Goal: Transaction & Acquisition: Obtain resource

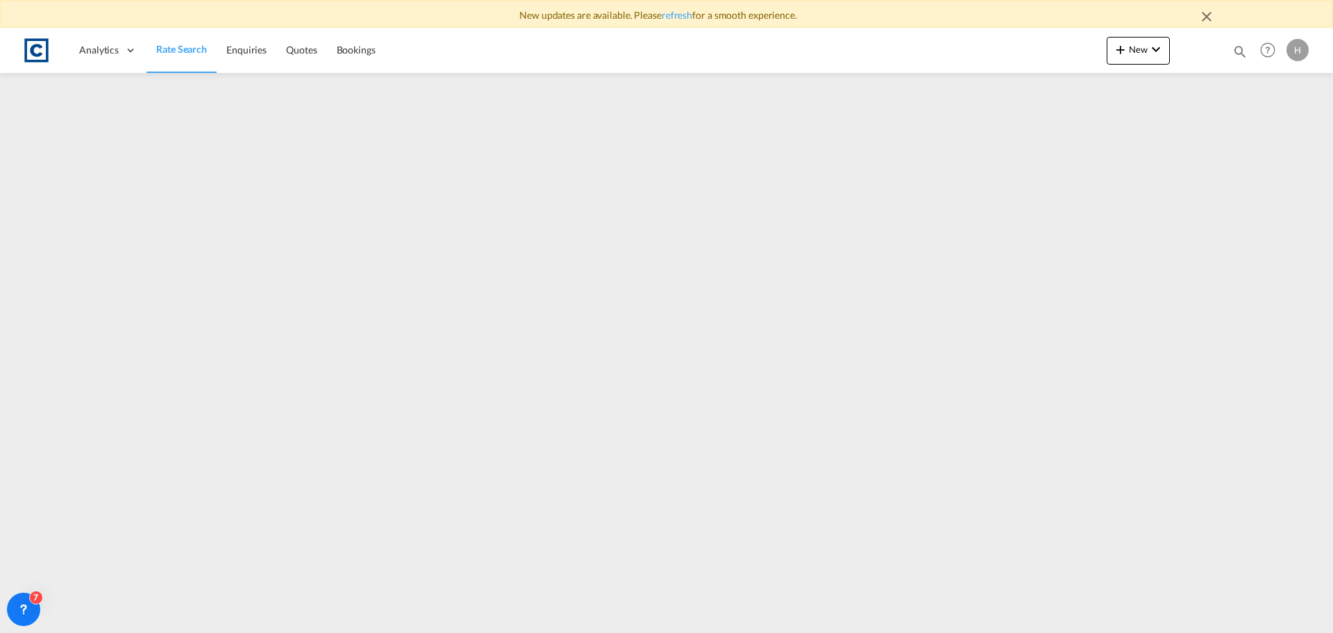
click at [169, 47] on span "Rate Search" at bounding box center [181, 49] width 51 height 12
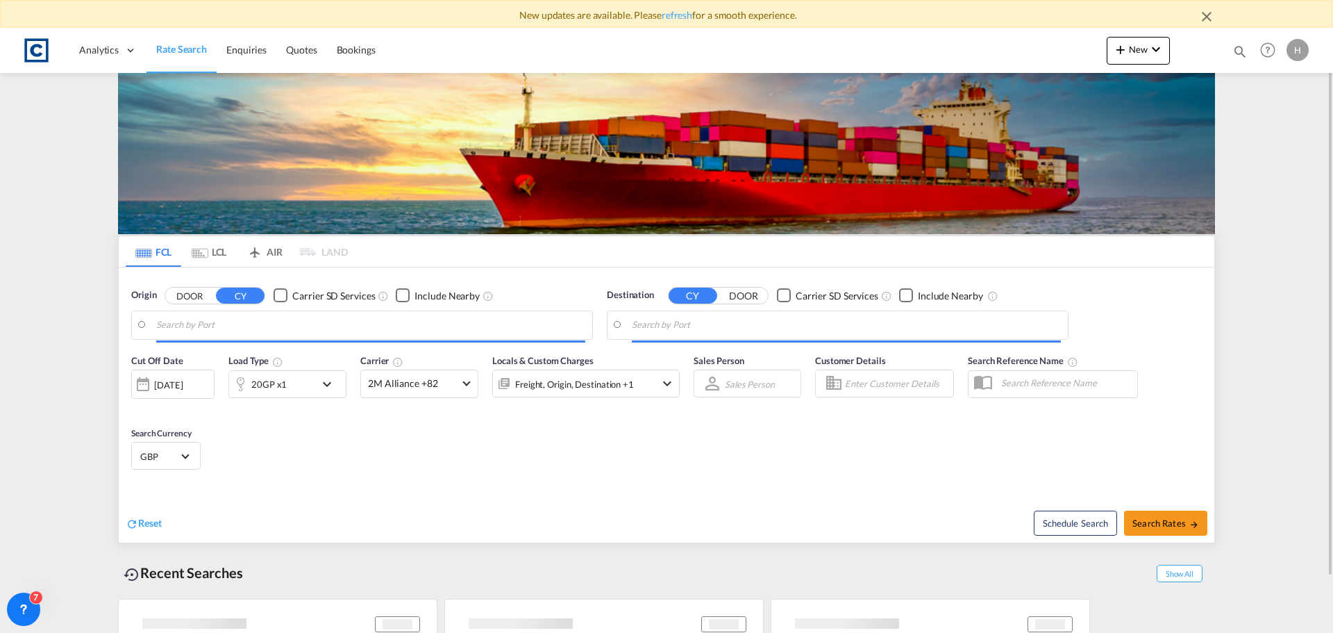
type input "GB-M22, [GEOGRAPHIC_DATA]"
type input "[GEOGRAPHIC_DATA]/[GEOGRAPHIC_DATA], [GEOGRAPHIC_DATA]"
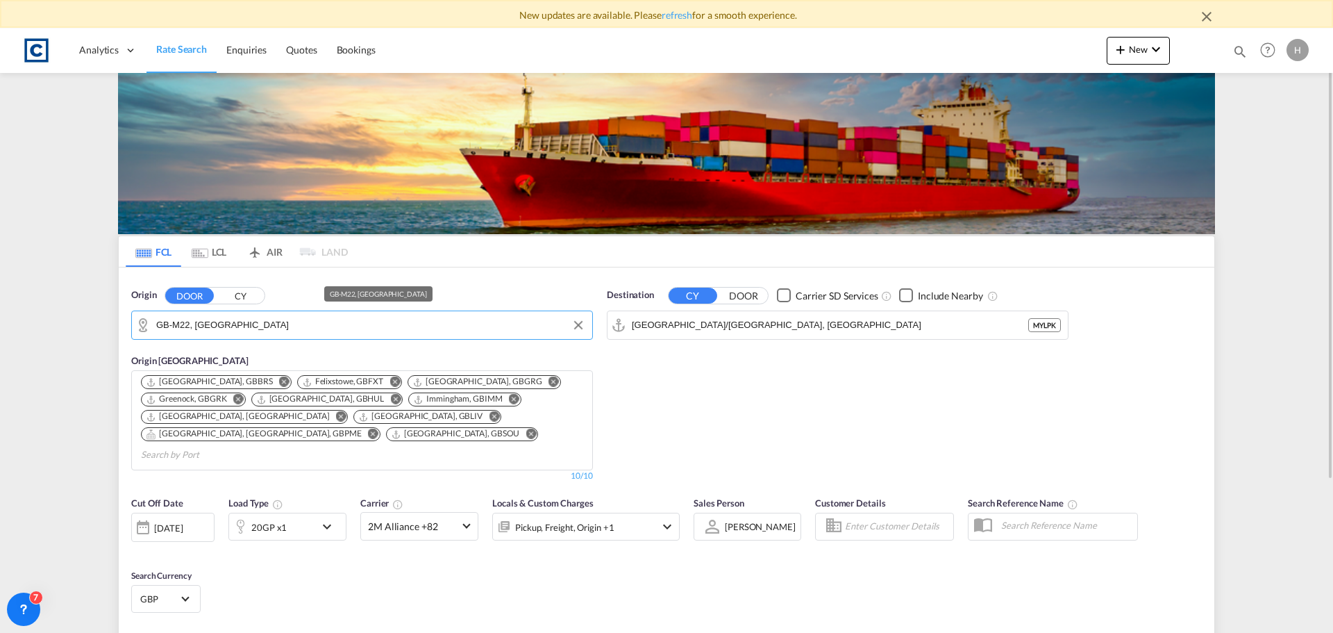
click at [269, 331] on input "GB-M22, [GEOGRAPHIC_DATA]" at bounding box center [370, 325] width 429 height 21
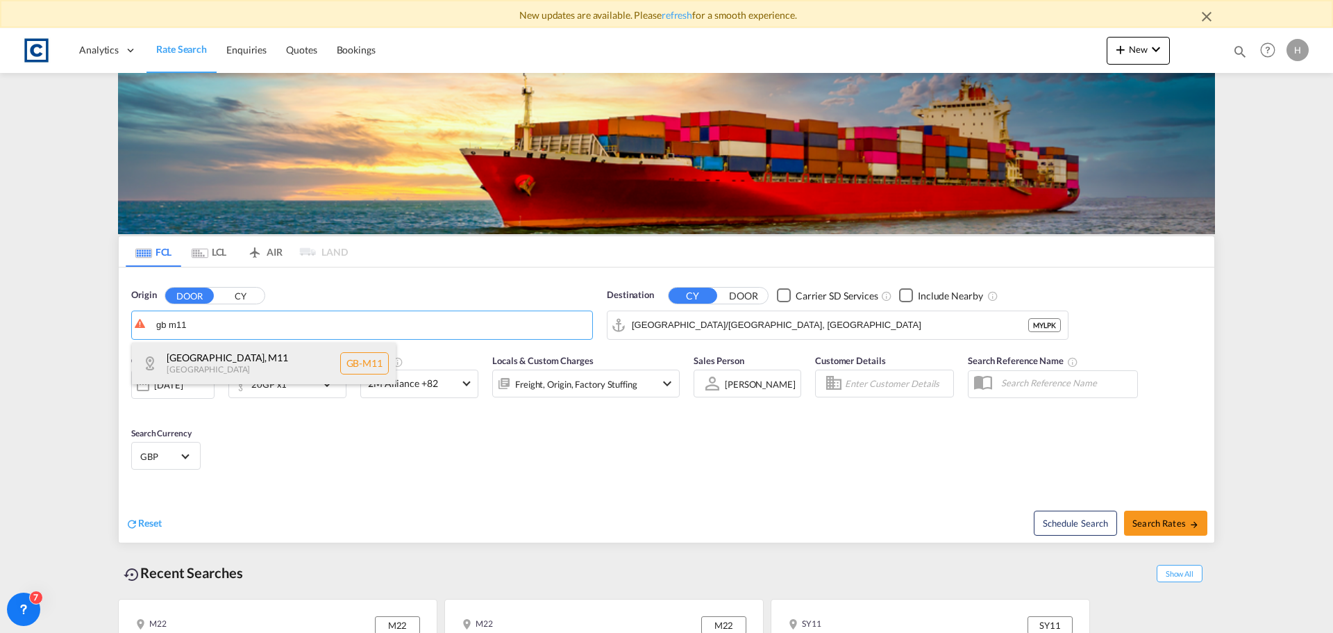
click at [309, 354] on div "[GEOGRAPHIC_DATA] , M11 [GEOGRAPHIC_DATA] [GEOGRAPHIC_DATA]-M11" at bounding box center [264, 363] width 264 height 42
type input "GB-M11, [GEOGRAPHIC_DATA]"
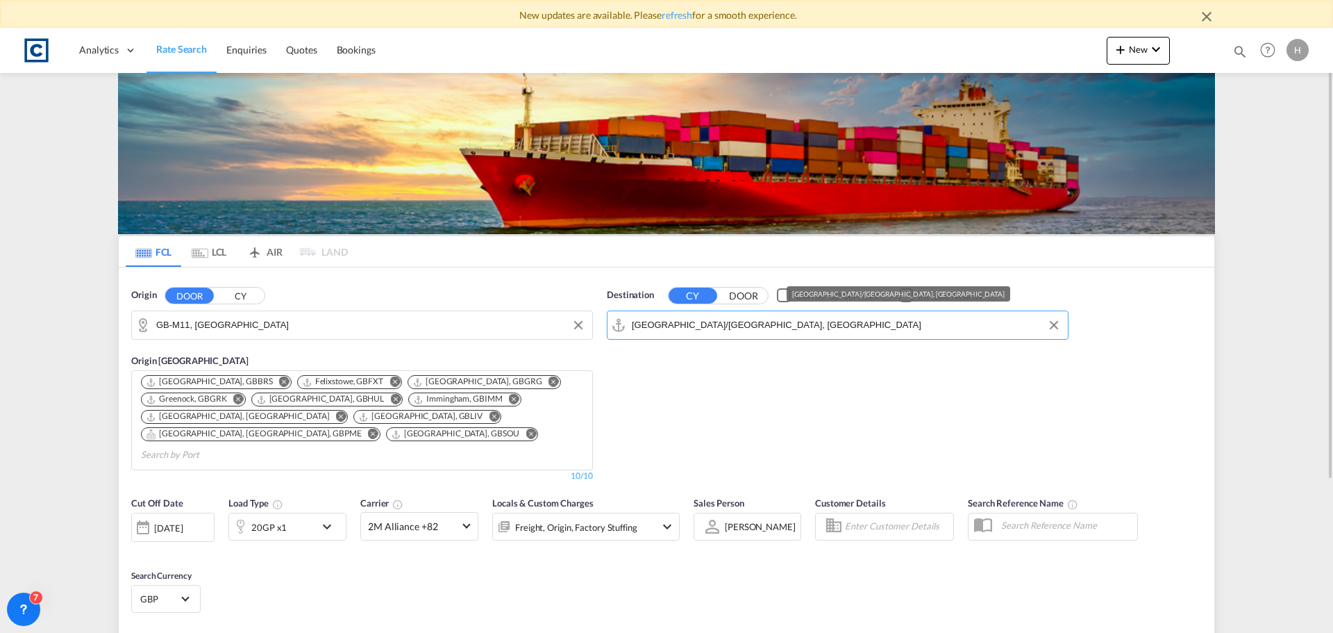
click at [749, 324] on input "[GEOGRAPHIC_DATA]/[GEOGRAPHIC_DATA], [GEOGRAPHIC_DATA]" at bounding box center [846, 325] width 429 height 21
type input "e"
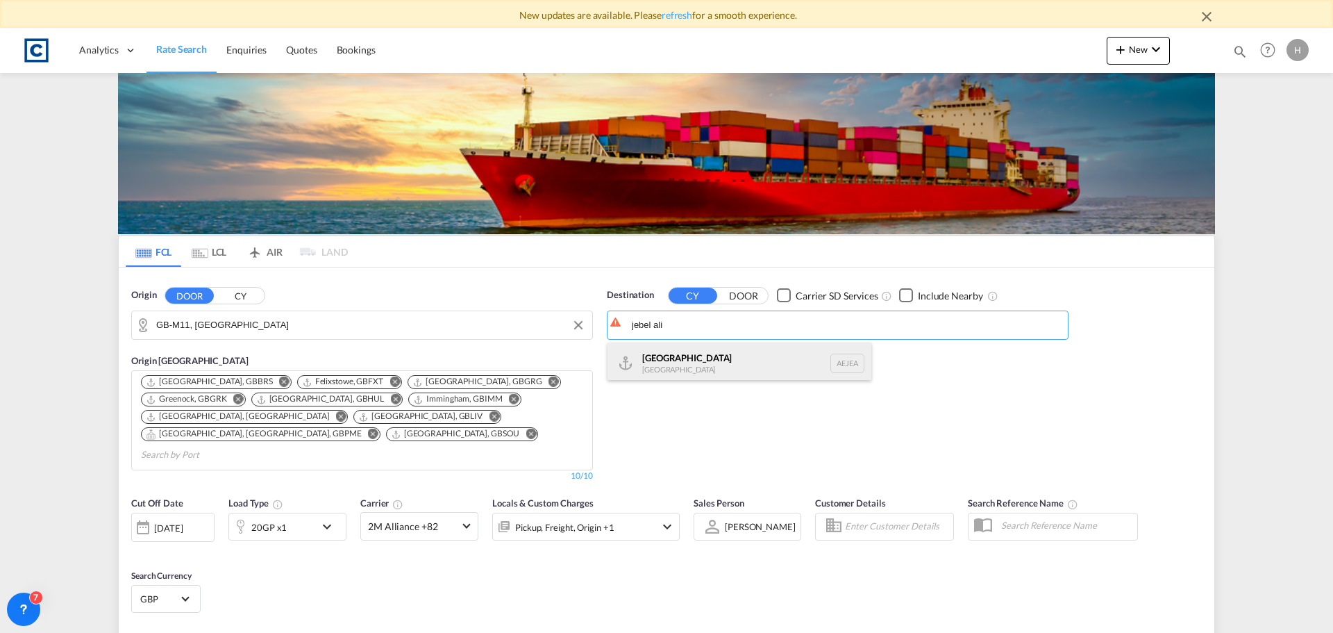
click at [760, 360] on div "[GEOGRAPHIC_DATA] [GEOGRAPHIC_DATA]" at bounding box center [740, 363] width 264 height 42
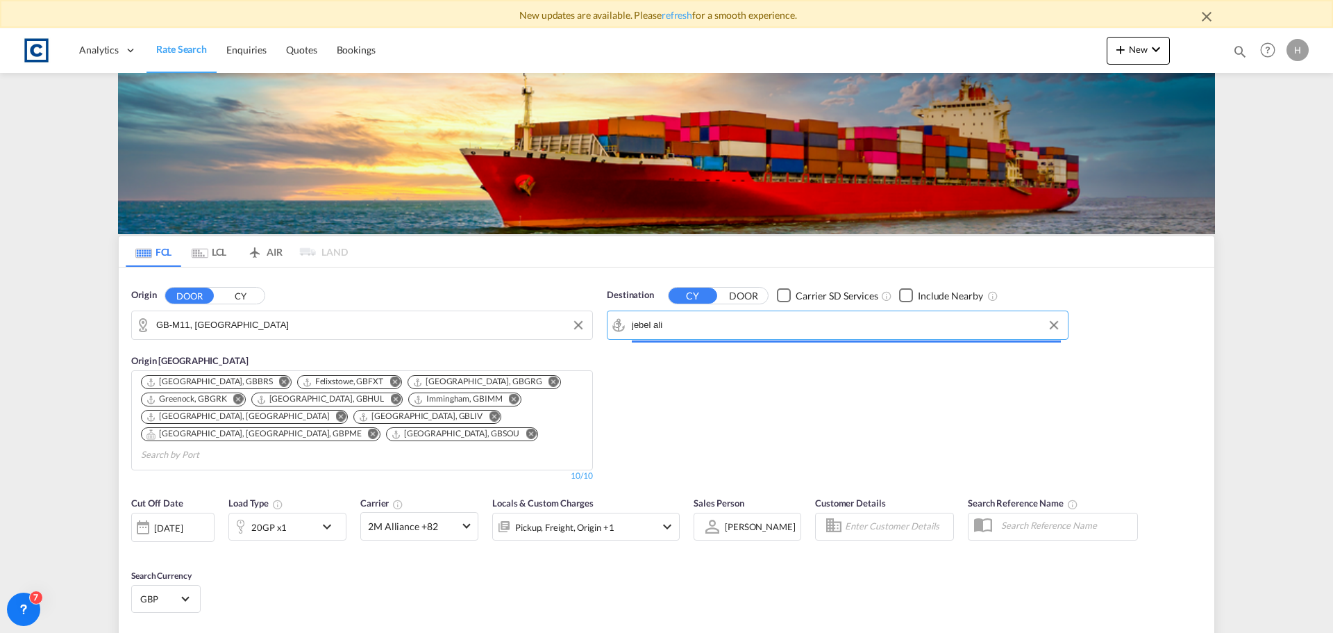
type input "[GEOGRAPHIC_DATA], [GEOGRAPHIC_DATA]"
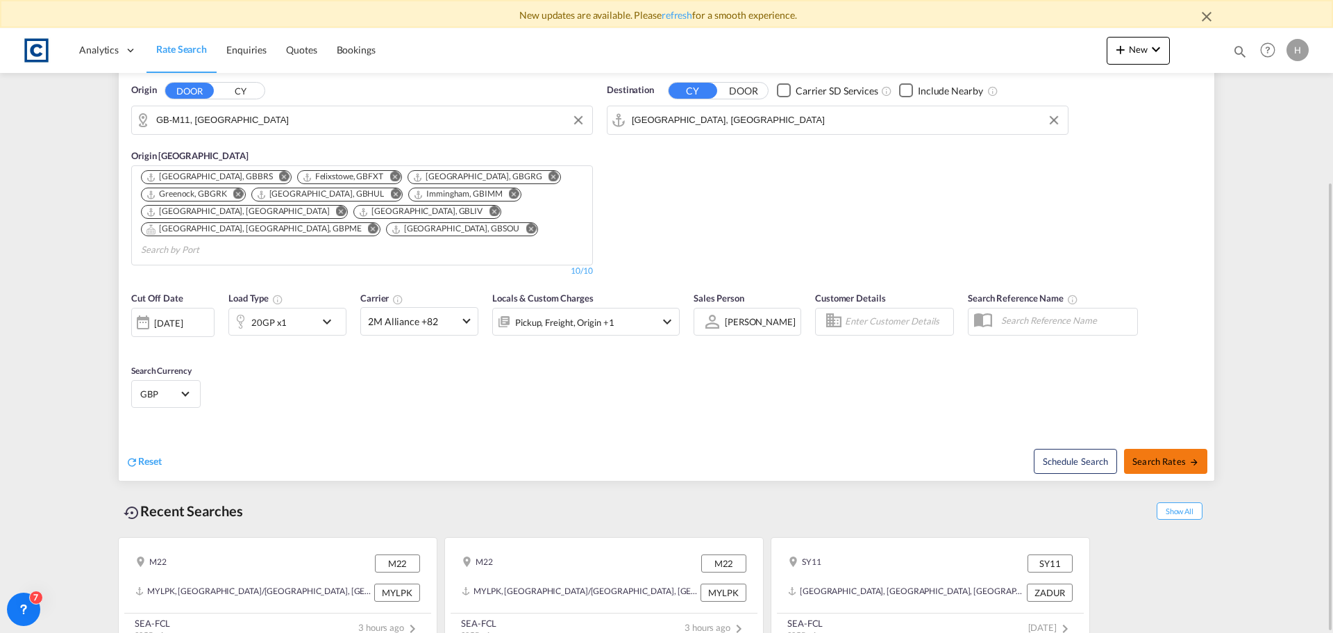
click at [1170, 456] on span "Search Rates" at bounding box center [1166, 461] width 67 height 11
type input "M11 to AEJEA / [DATE]"
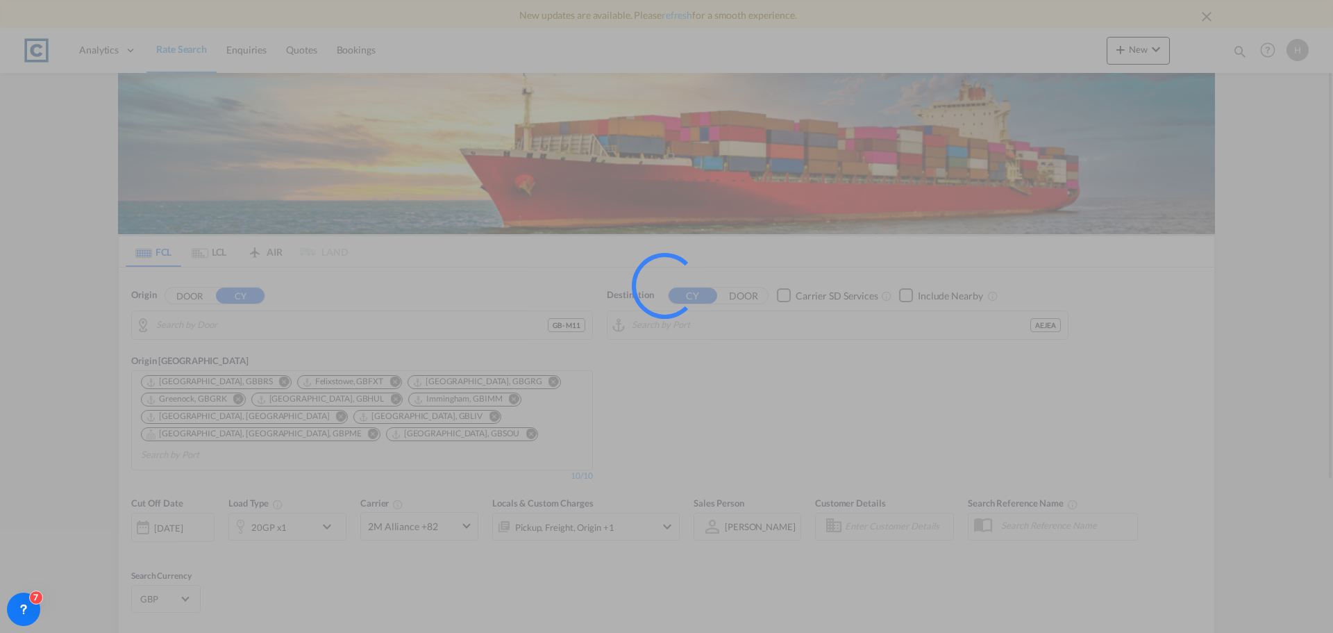
type input "GB-M11, [GEOGRAPHIC_DATA]"
type input "[GEOGRAPHIC_DATA], [GEOGRAPHIC_DATA]"
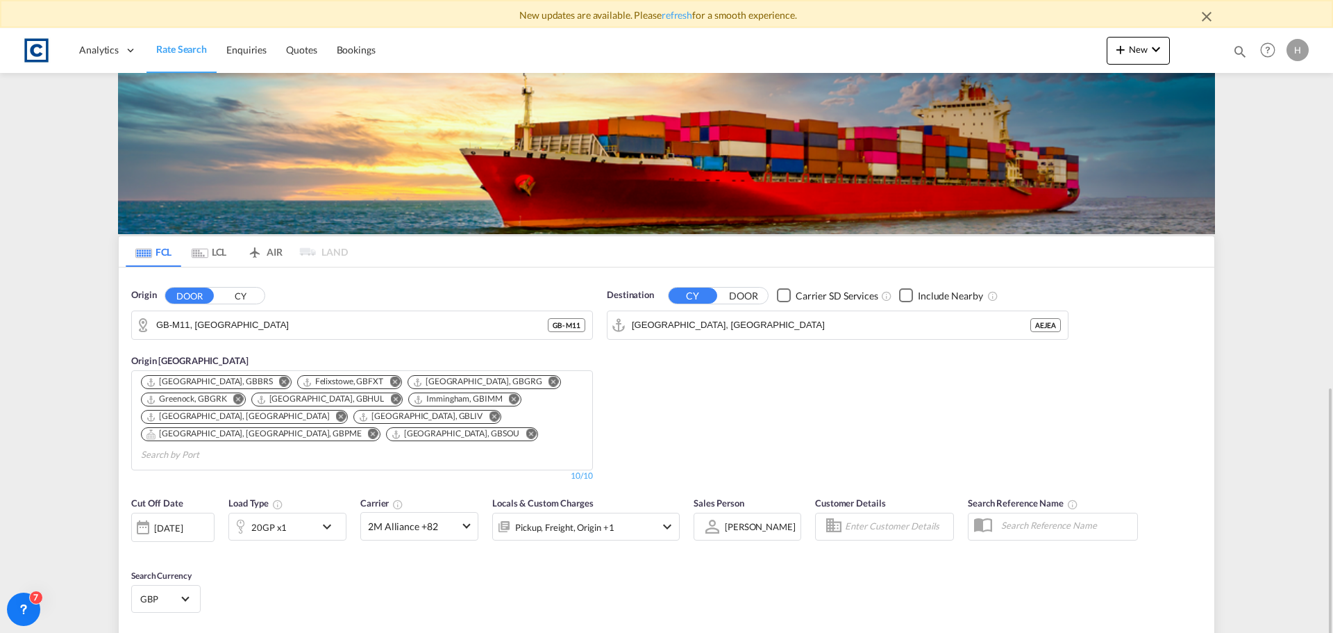
scroll to position [205, 0]
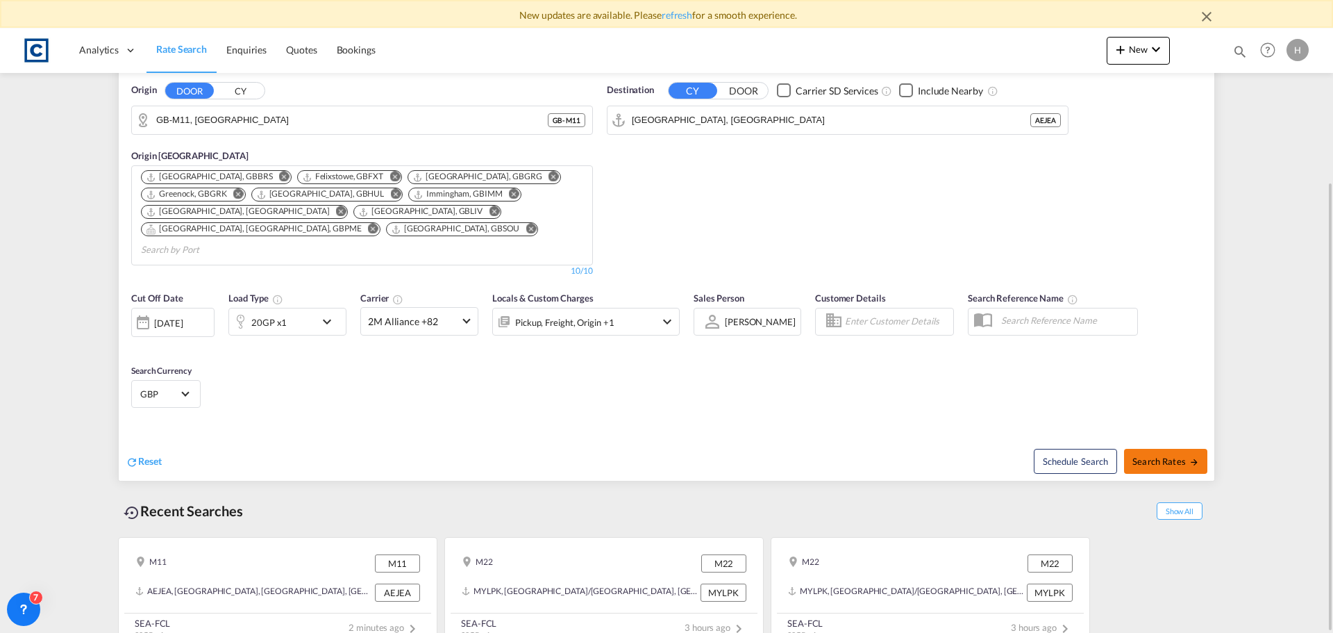
click at [1142, 456] on span "Search Rates" at bounding box center [1166, 461] width 67 height 11
type input "M11 to AEJEA / [DATE]"
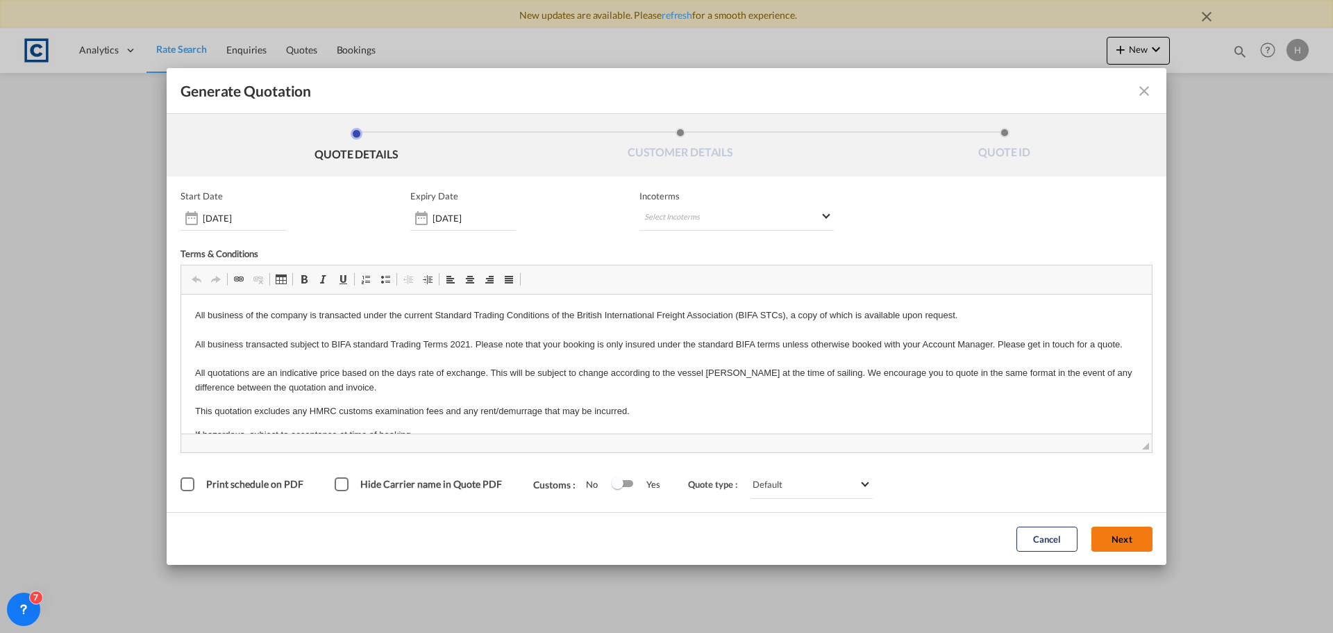
click at [1120, 537] on button "Next" at bounding box center [1122, 538] width 61 height 25
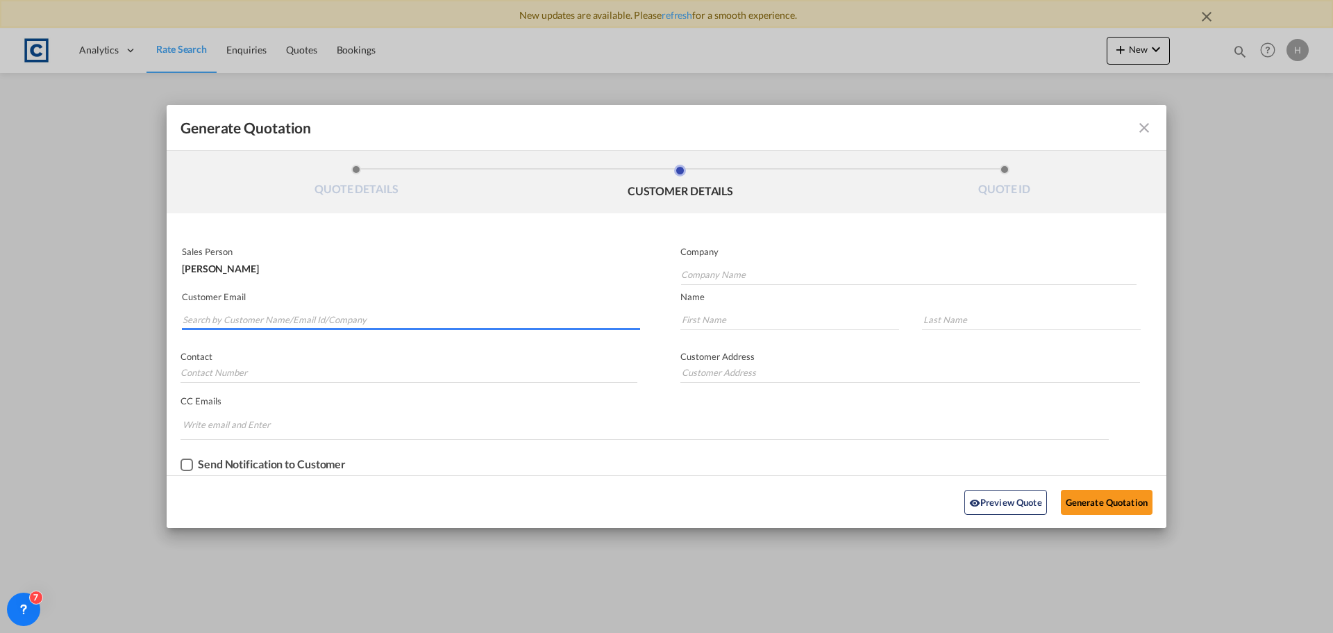
click at [360, 317] on input "Search by Customer Name/Email Id/Company" at bounding box center [412, 319] width 458 height 21
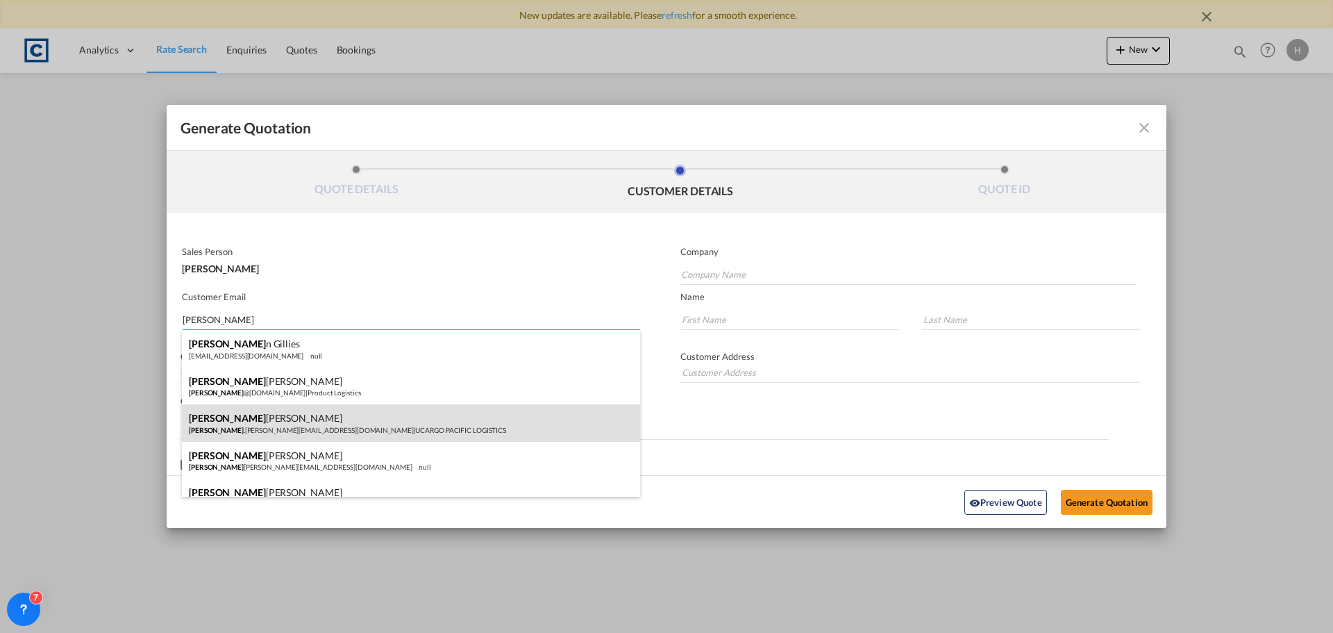
type input "[PERSON_NAME]"
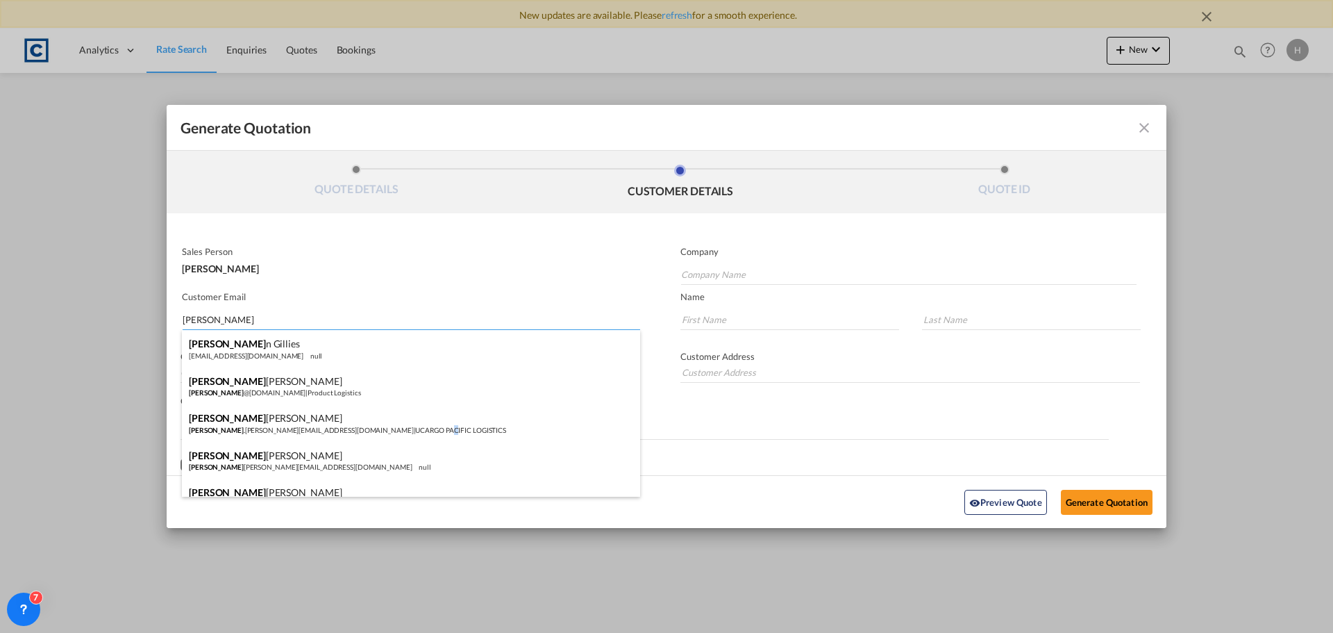
click at [333, 426] on div "[PERSON_NAME] [PERSON_NAME] .[PERSON_NAME][EMAIL_ADDRESS][DOMAIN_NAME] | UCARGO…" at bounding box center [411, 423] width 458 height 38
type input "UCARGO PACIFIC LOGISTICS"
type input "[PERSON_NAME][DOMAIN_NAME][EMAIL_ADDRESS][PERSON_NAME][DOMAIN_NAME]"
type input "[PERSON_NAME]"
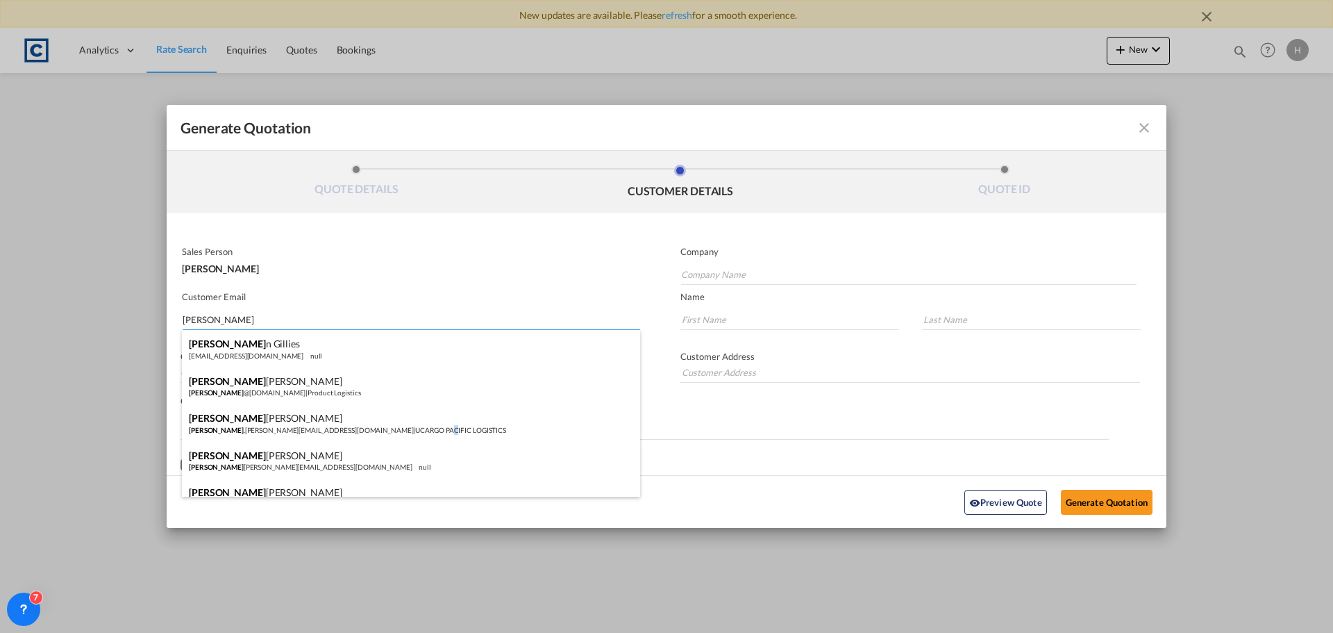
type input "[STREET_ADDRESS]"
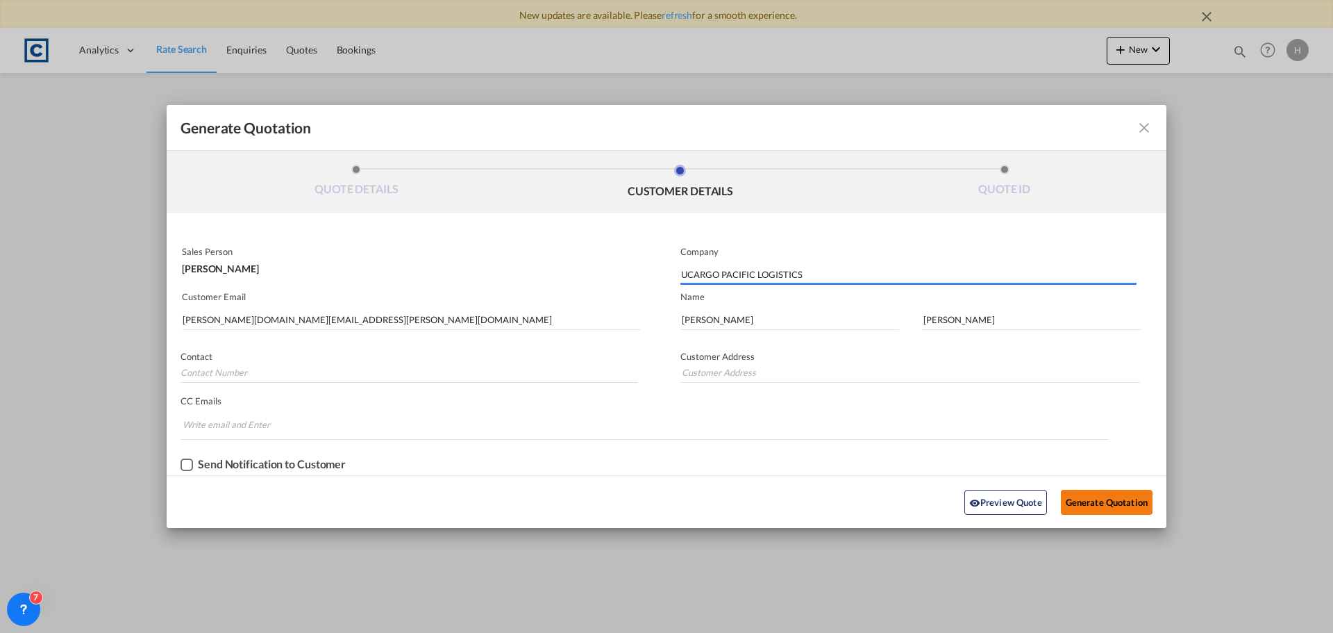
click at [1095, 503] on button "Generate Quotation" at bounding box center [1107, 502] width 92 height 25
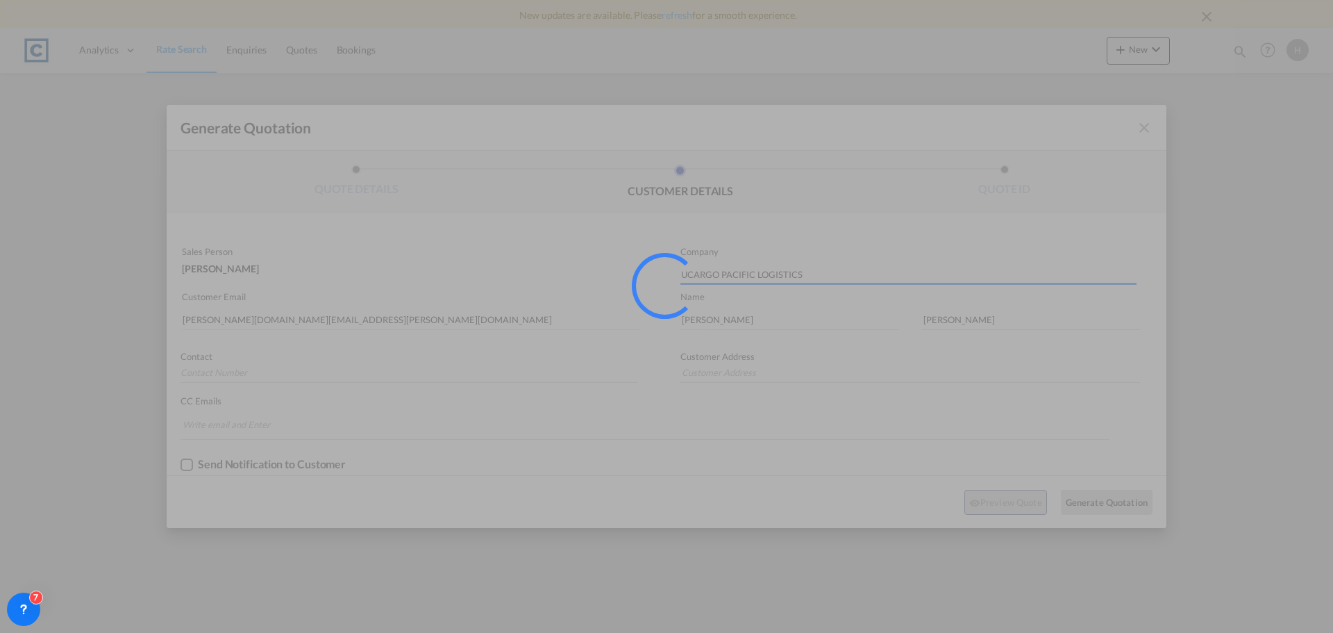
type input "[STREET_ADDRESS]"
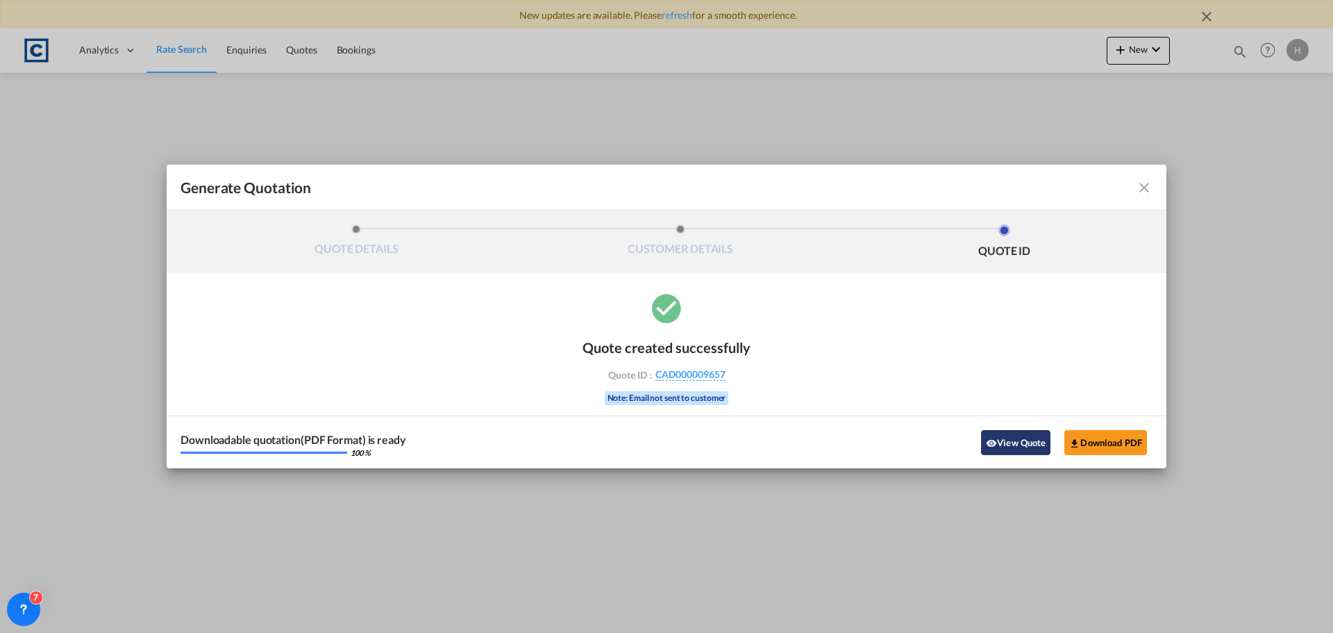
drag, startPoint x: 1004, startPoint y: 444, endPoint x: 2, endPoint y: 406, distance: 1002.9
click at [1004, 444] on button "View Quote" at bounding box center [1015, 442] width 69 height 25
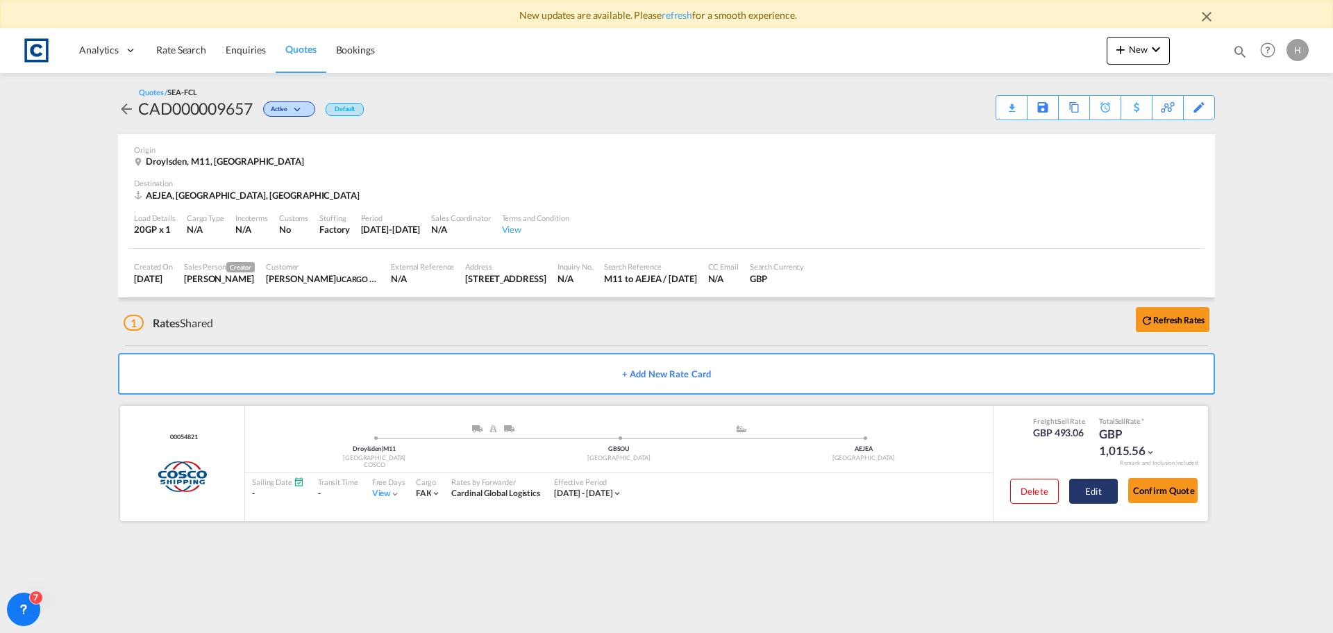
click at [1083, 485] on button "Edit" at bounding box center [1094, 491] width 49 height 25
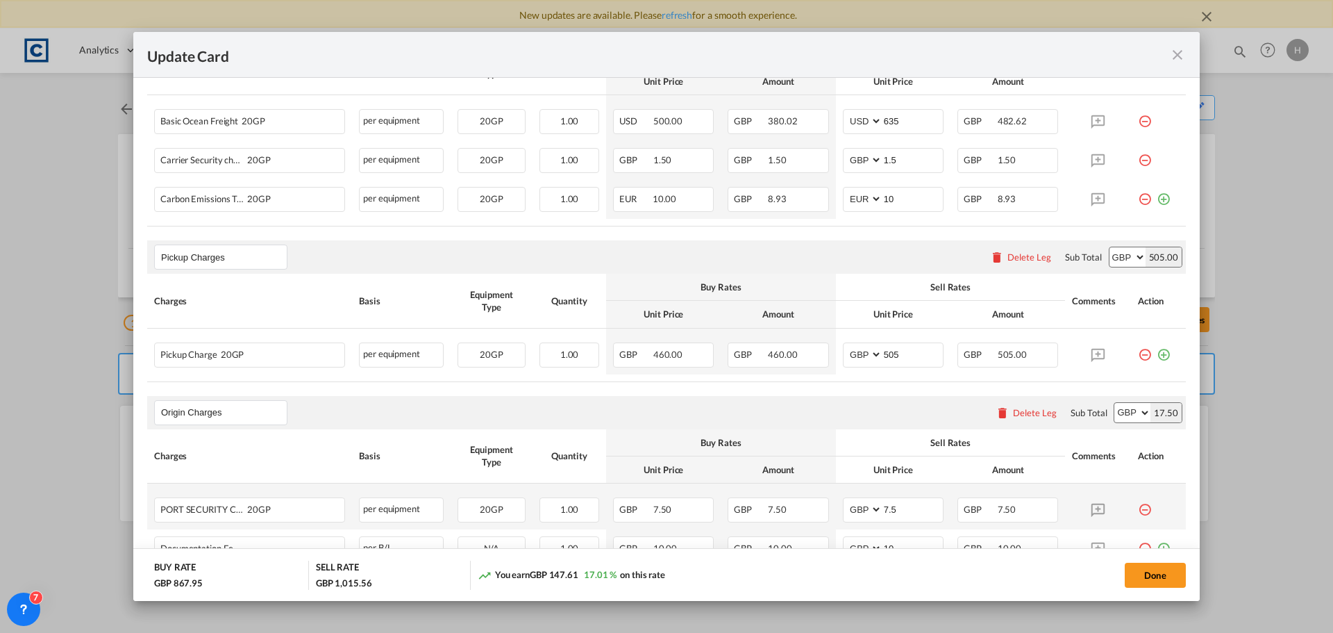
scroll to position [479, 0]
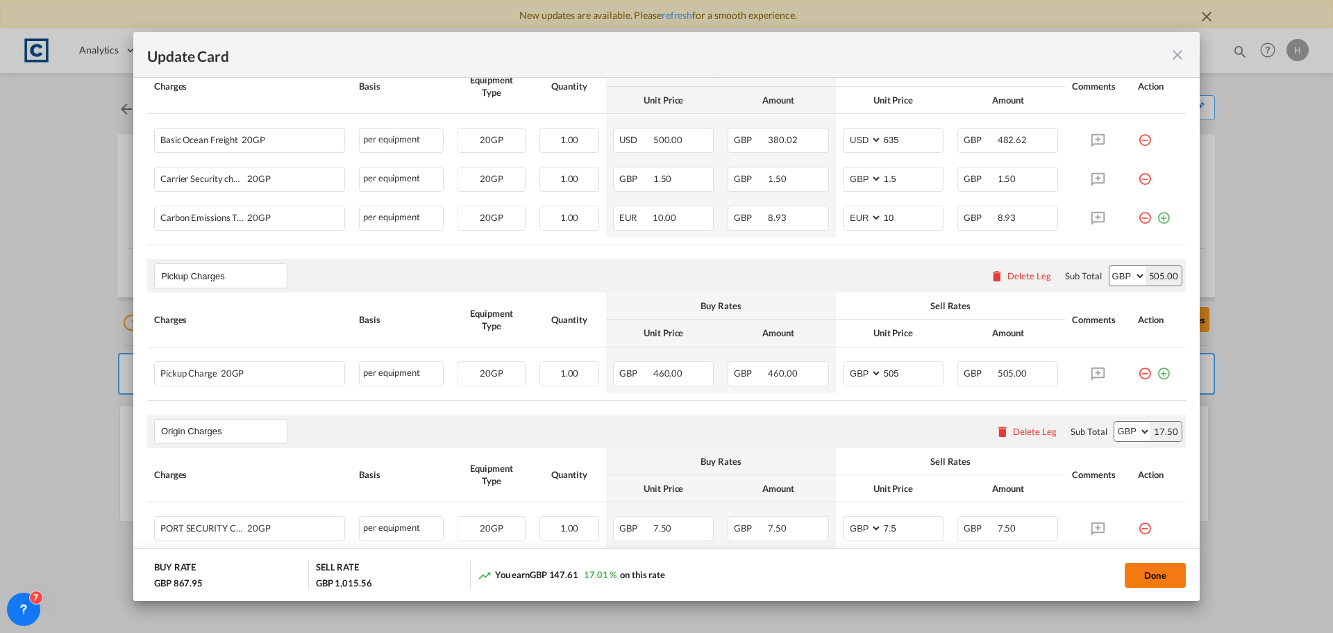
click at [1155, 575] on button "Done" at bounding box center [1155, 575] width 61 height 25
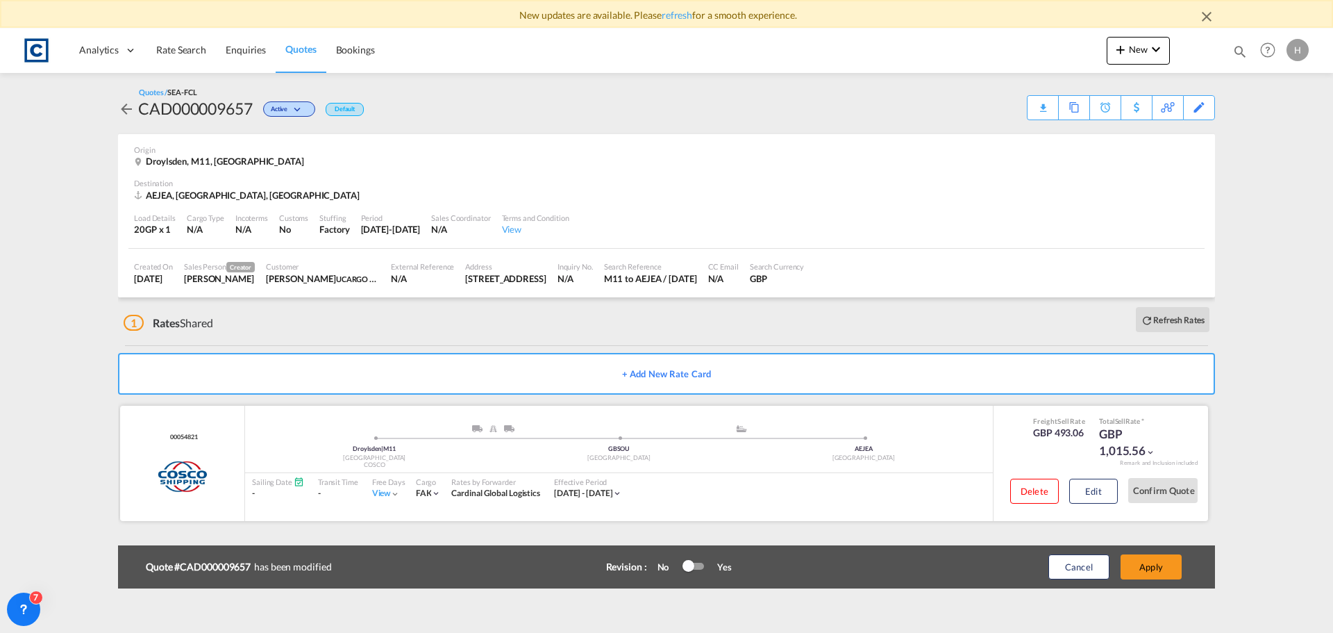
drag, startPoint x: 392, startPoint y: 491, endPoint x: 396, endPoint y: 481, distance: 10.3
click at [396, 482] on div "Free Days View -" at bounding box center [388, 487] width 47 height 29
click at [395, 497] on md-icon "icon-chevron-down" at bounding box center [395, 494] width 10 height 10
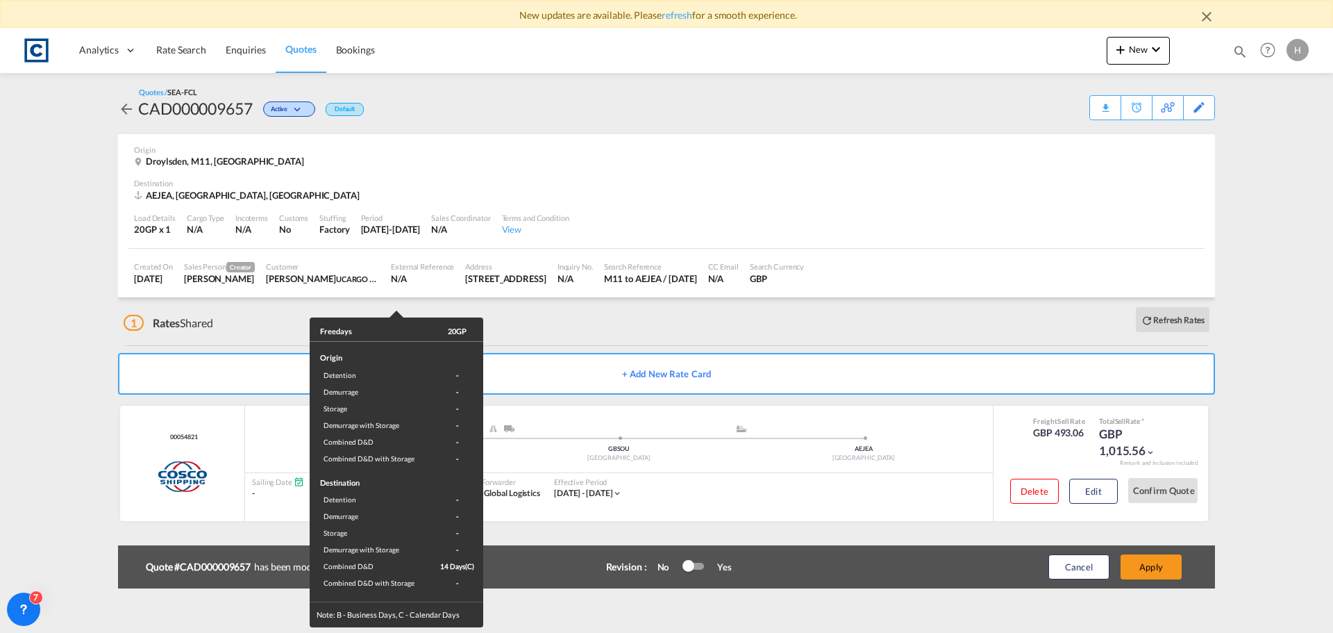
drag, startPoint x: 931, startPoint y: 596, endPoint x: 753, endPoint y: 529, distance: 190.1
click at [915, 583] on div "Freedays 20GP Origin Detention - Demurrage - Storage - Demurrage with Storage -…" at bounding box center [666, 316] width 1333 height 633
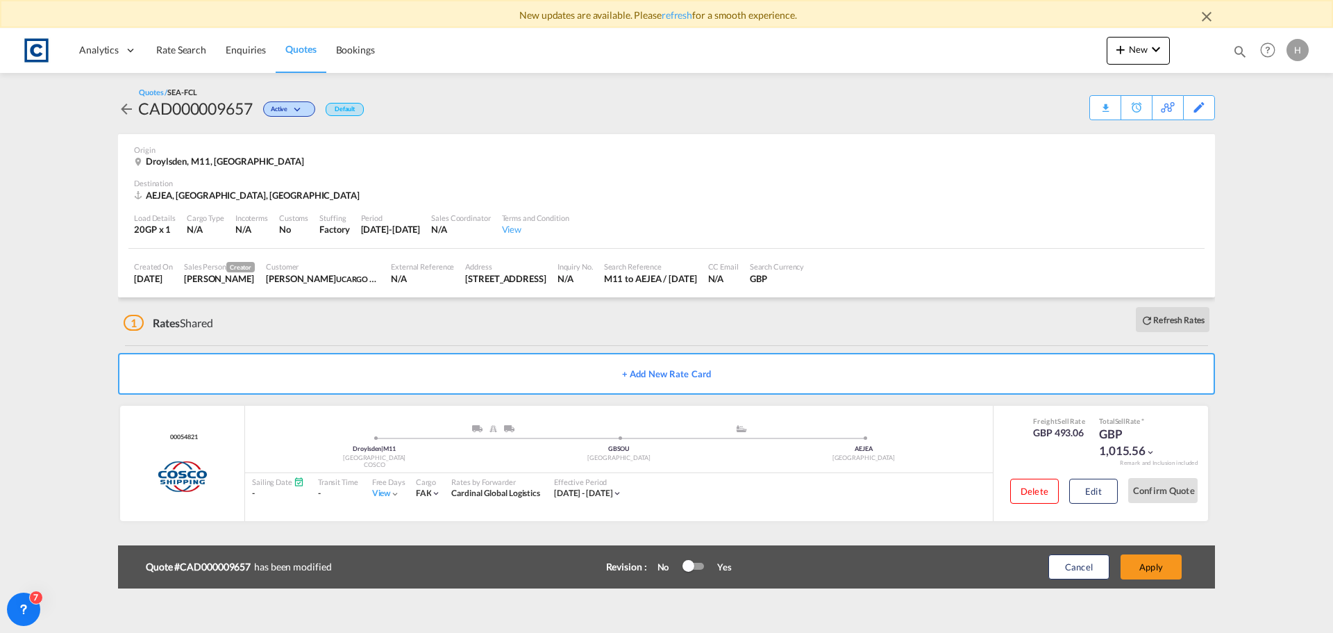
click at [823, 140] on div "Origin [GEOGRAPHIC_DATA], M11, [GEOGRAPHIC_DATA]" at bounding box center [666, 156] width 1065 height 44
